Goal: Information Seeking & Learning: Learn about a topic

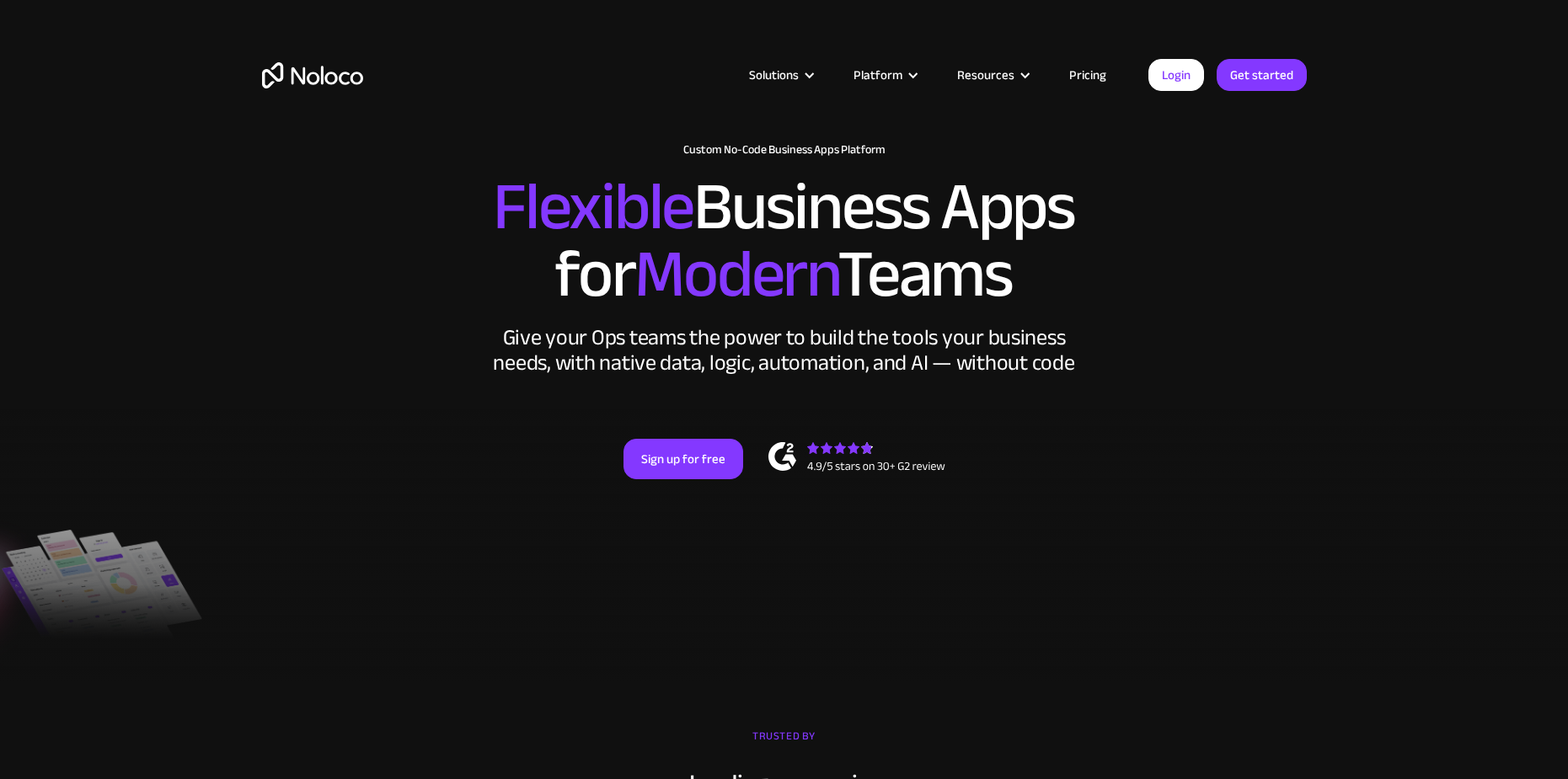
click at [1091, 76] on link "Pricing" at bounding box center [1087, 75] width 79 height 22
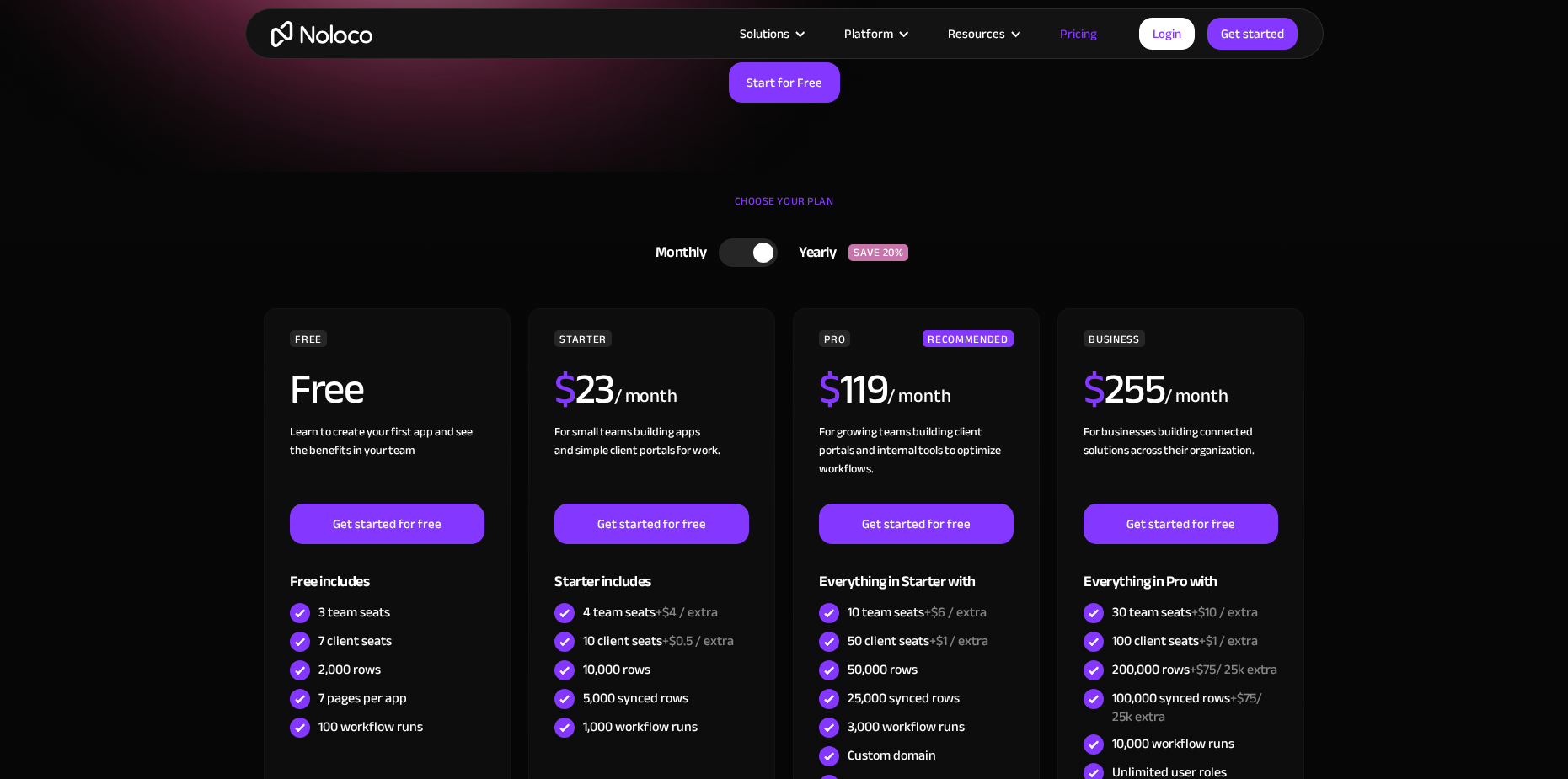
click at [746, 255] on div at bounding box center [748, 252] width 59 height 29
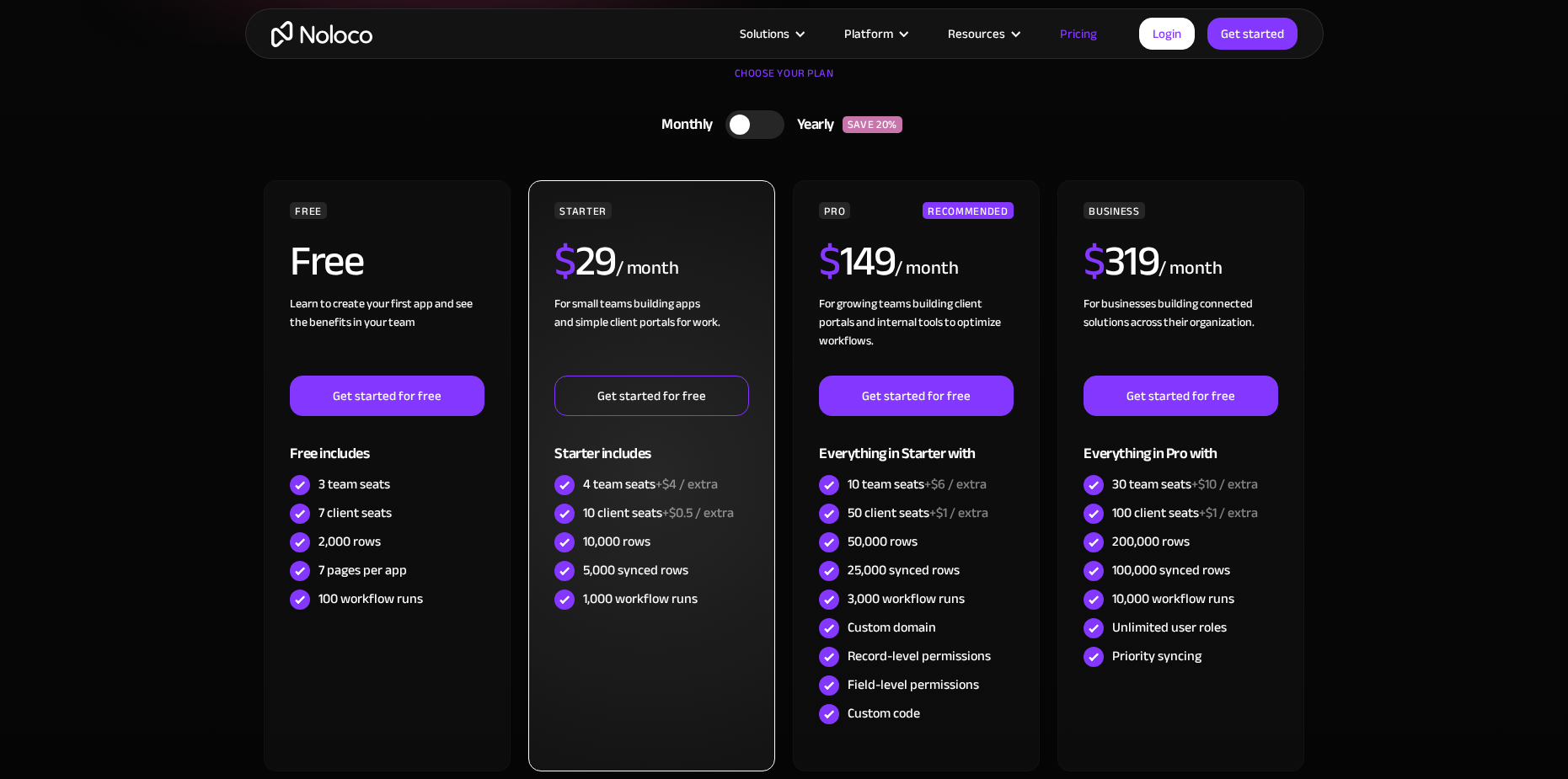
scroll to position [421, 0]
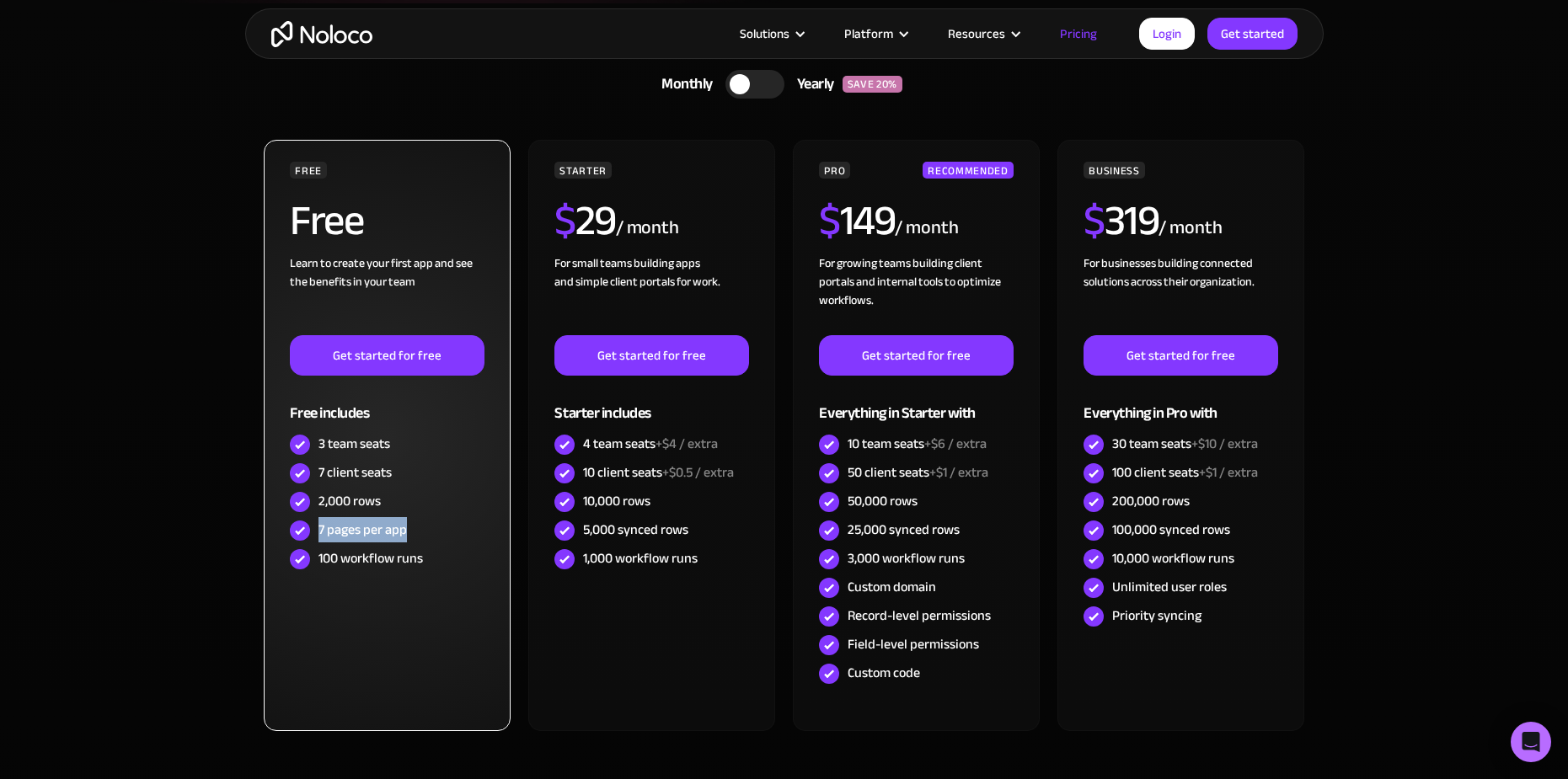
drag, startPoint x: 316, startPoint y: 531, endPoint x: 407, endPoint y: 539, distance: 91.4
click at [407, 539] on div "7 pages per app" at bounding box center [387, 530] width 194 height 29
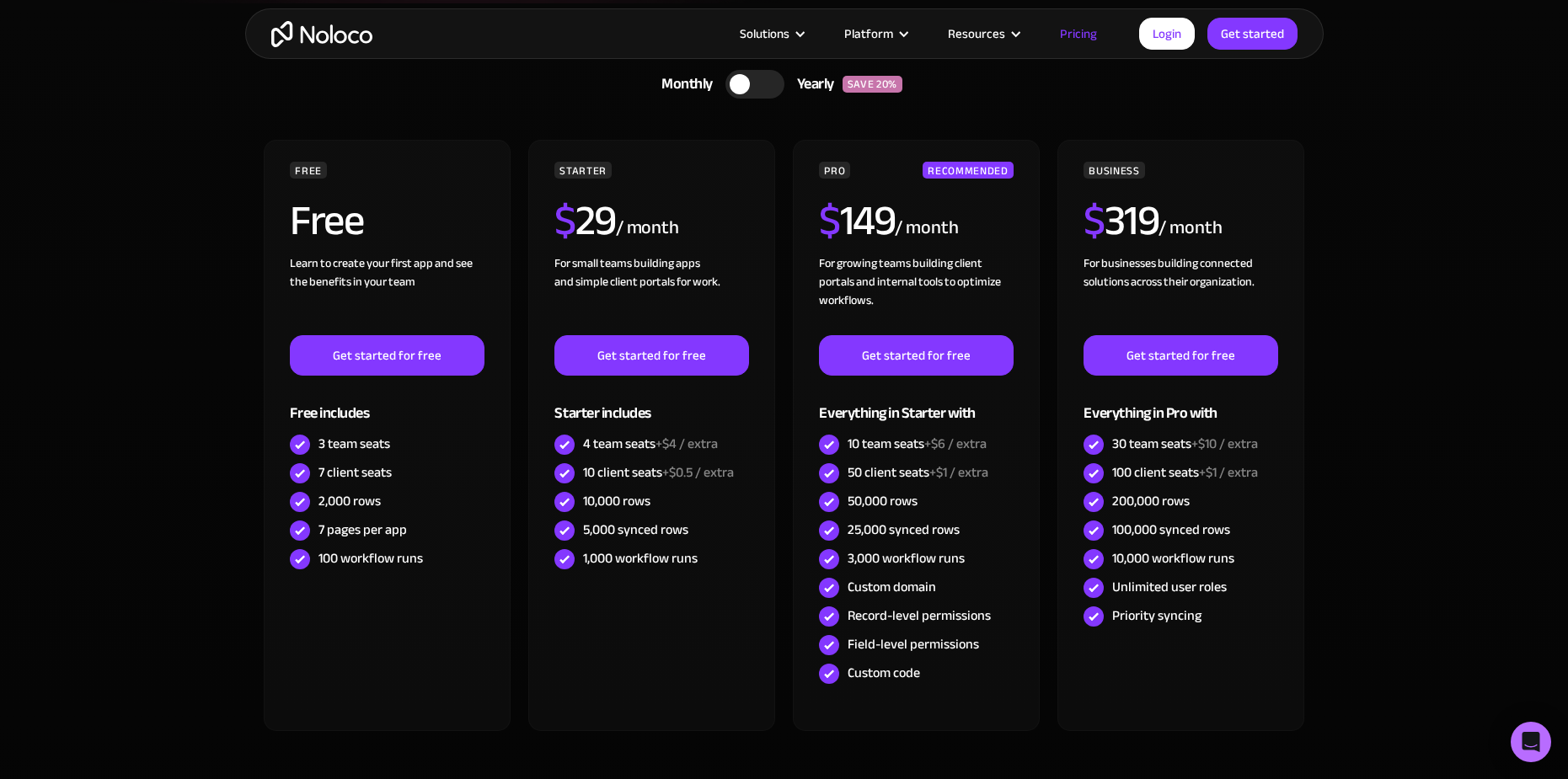
click at [190, 531] on section "CHOOSE YOUR PLAN Monthly Yearly SAVE 20% Monthly Yearly SAVE 20% FREE Free Lear…" at bounding box center [784, 437] width 1568 height 867
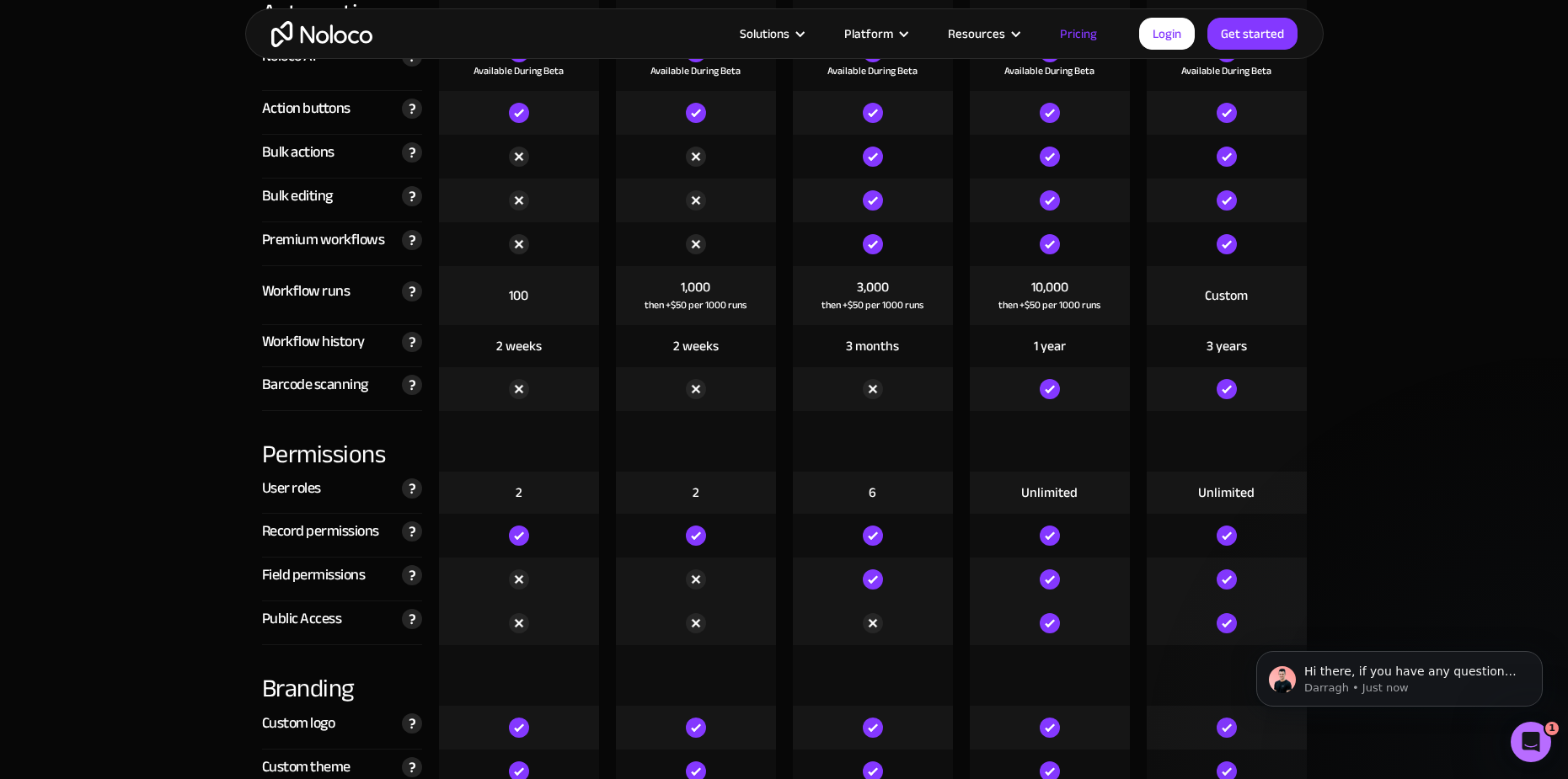
scroll to position [3286, 0]
